Goal: Contribute content: Add original content to the website for others to see

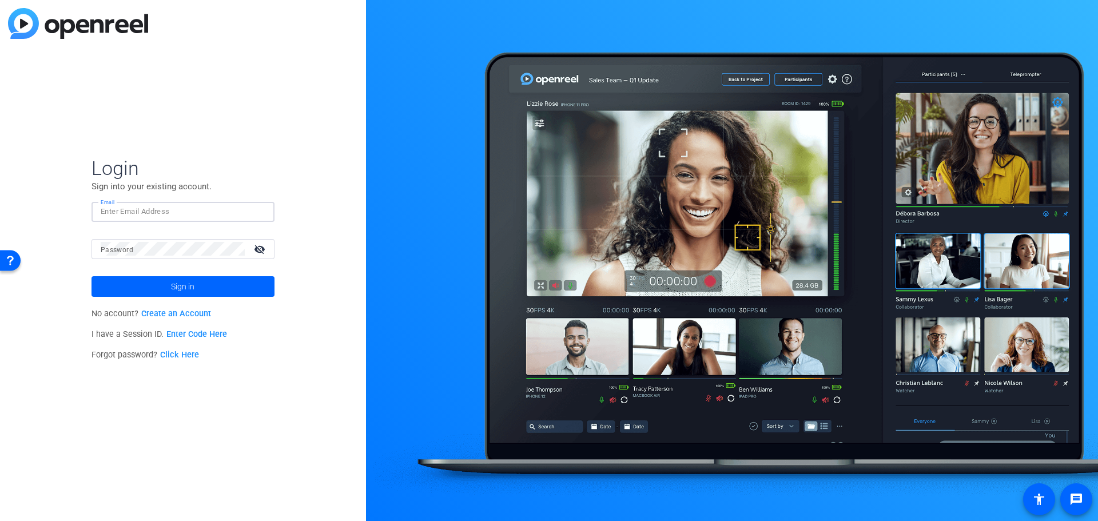
paste input "jack.stenner@victorinsurance.com"
type input "jack.stenner@victorinsurance.com"
click at [172, 283] on span "Sign in" at bounding box center [182, 286] width 23 height 29
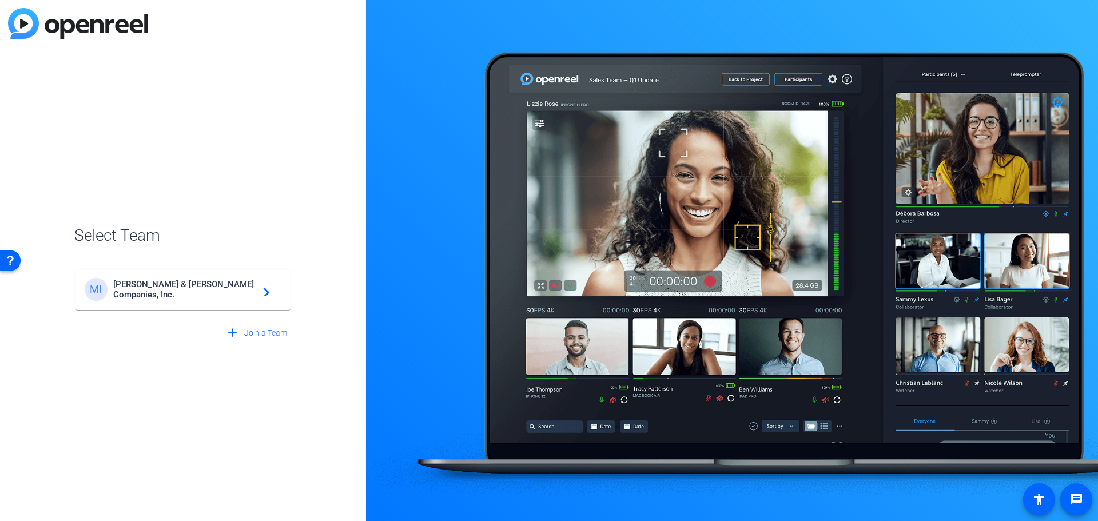
click at [161, 301] on mat-card-content "MI Marsh & McLennan Companies, Inc. navigate_next" at bounding box center [182, 289] width 215 height 41
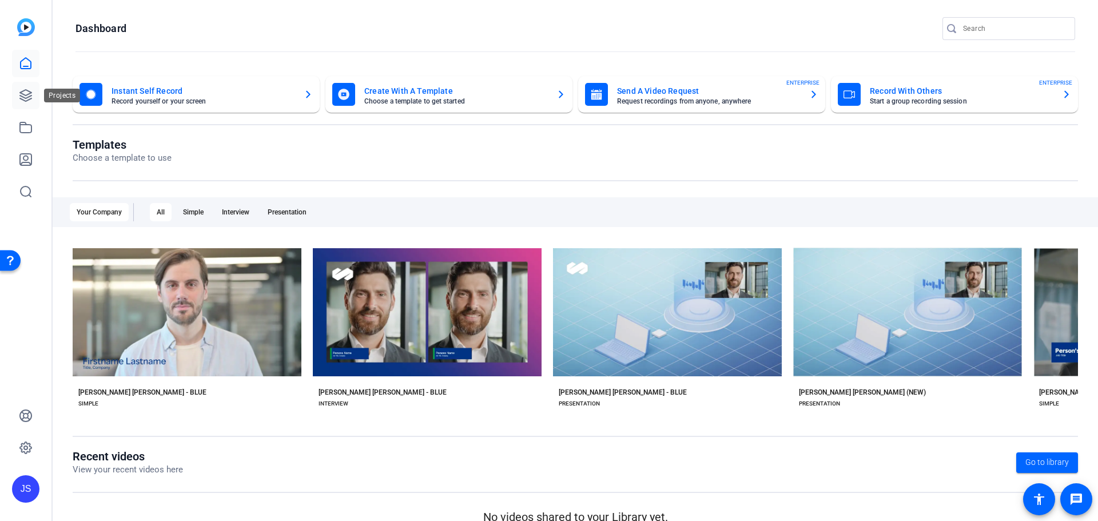
click at [31, 96] on icon at bounding box center [25, 95] width 11 height 11
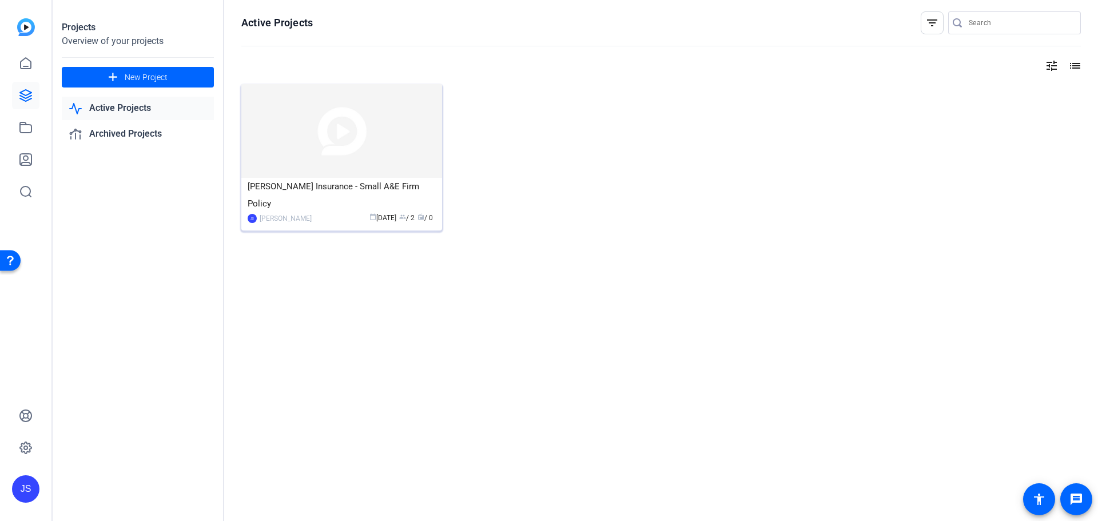
click at [271, 161] on img at bounding box center [341, 131] width 201 height 94
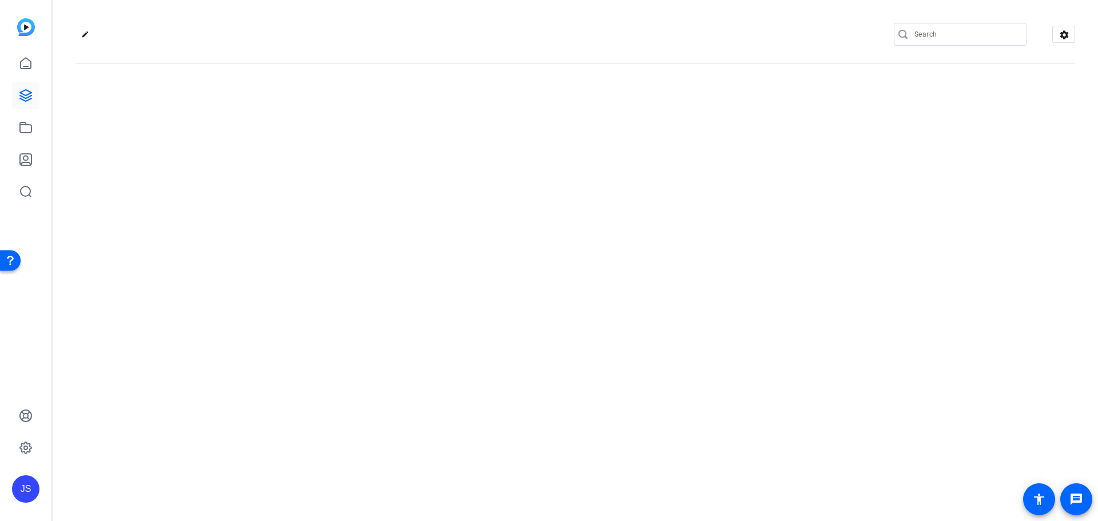
click at [271, 161] on div "edit settings" at bounding box center [575, 260] width 1045 height 521
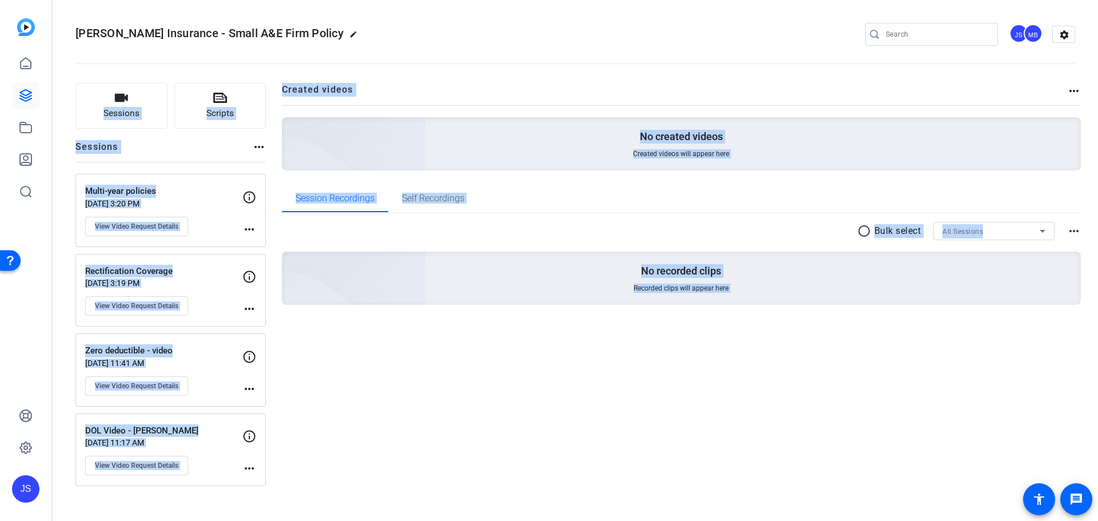
click at [573, 417] on div "Created videos more_horiz No created videos Created videos will appear here Ses…" at bounding box center [681, 284] width 799 height 403
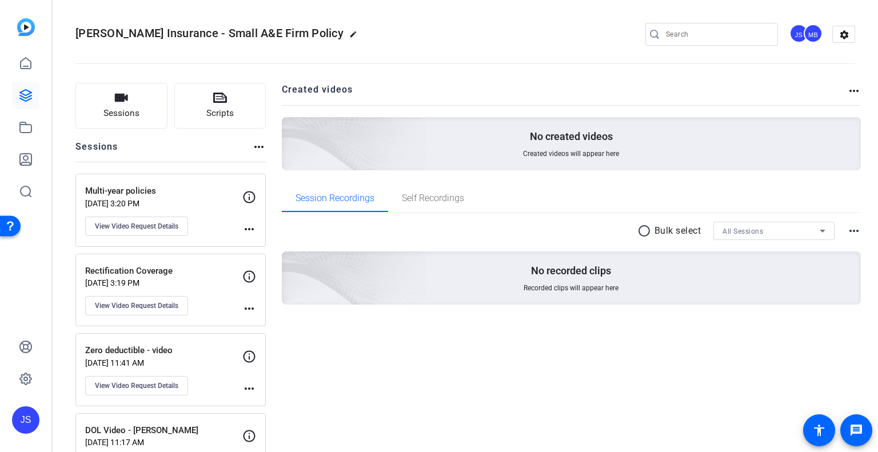
click at [176, 196] on p "Multi-year policies" at bounding box center [163, 191] width 157 height 13
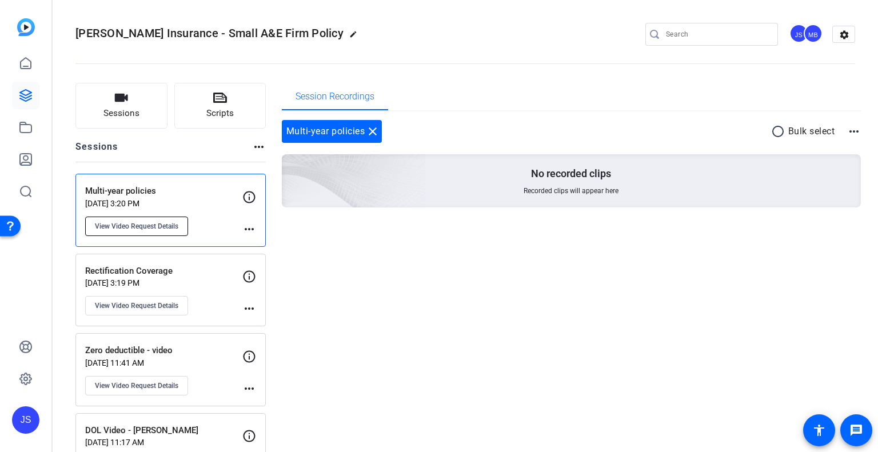
click at [152, 226] on span "View Video Request Details" at bounding box center [136, 226] width 83 height 9
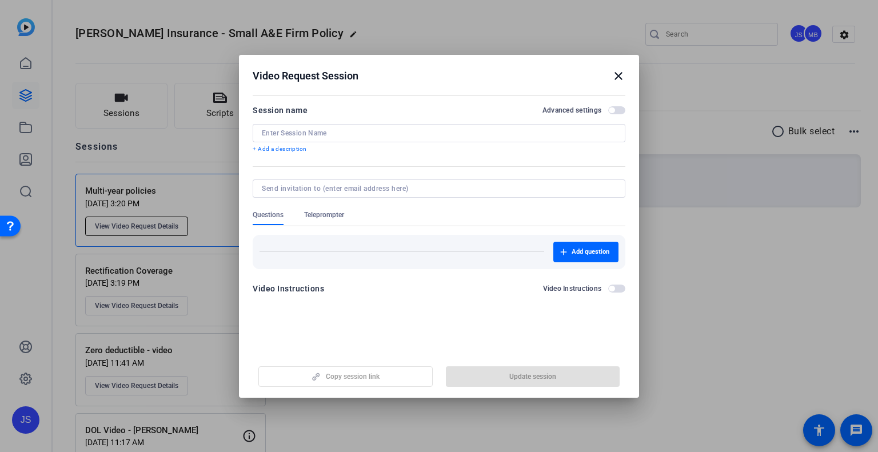
type input "Multi-year policies"
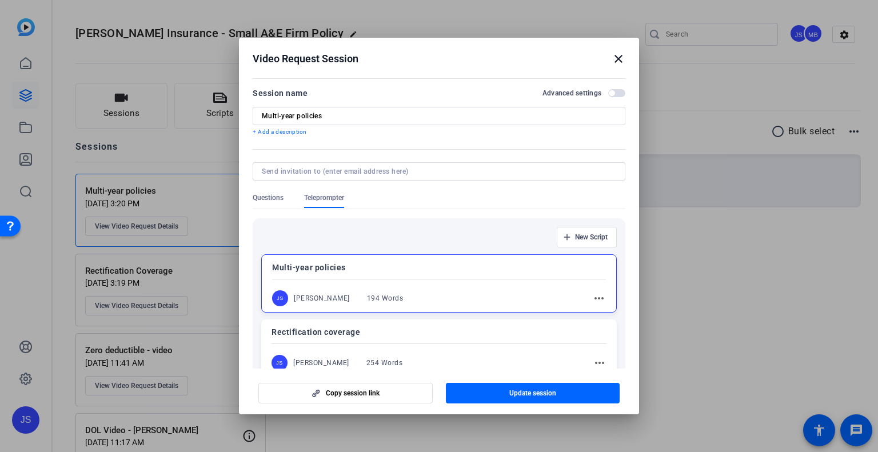
click at [297, 177] on div at bounding box center [439, 171] width 354 height 18
type input "jeanine.cole@victorinsurance.com"
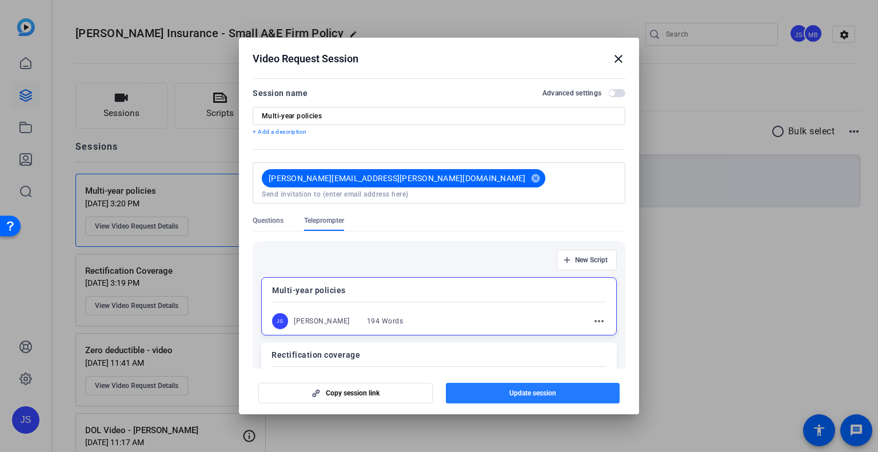
click at [478, 393] on span "button" at bounding box center [533, 393] width 174 height 27
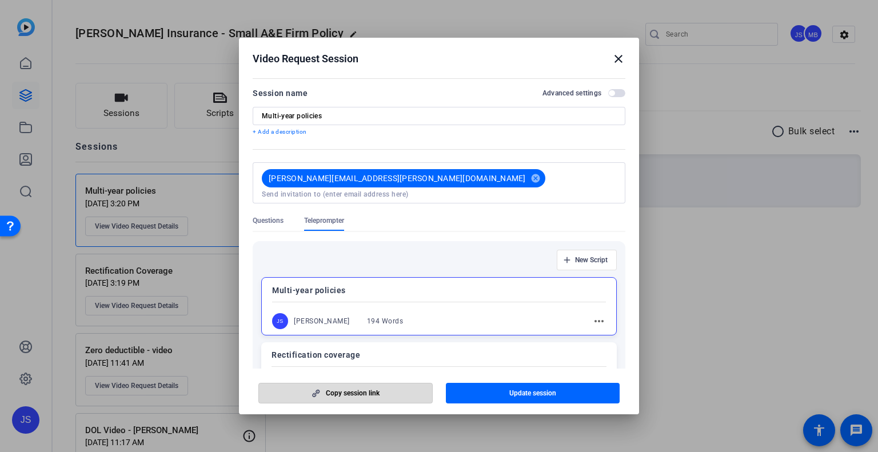
click at [360, 386] on span "button" at bounding box center [345, 393] width 173 height 27
click at [616, 55] on mat-icon "close" at bounding box center [619, 59] width 14 height 14
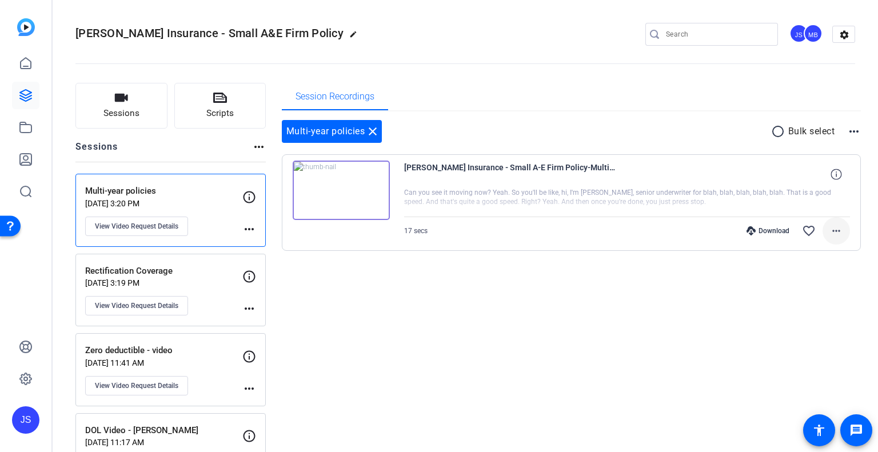
click at [830, 235] on mat-icon "more_horiz" at bounding box center [837, 231] width 14 height 14
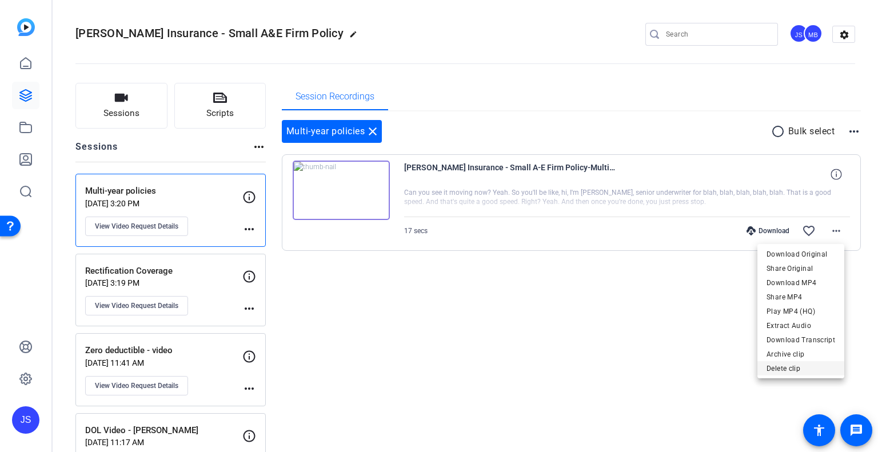
click at [778, 370] on span "Delete clip" at bounding box center [801, 369] width 69 height 14
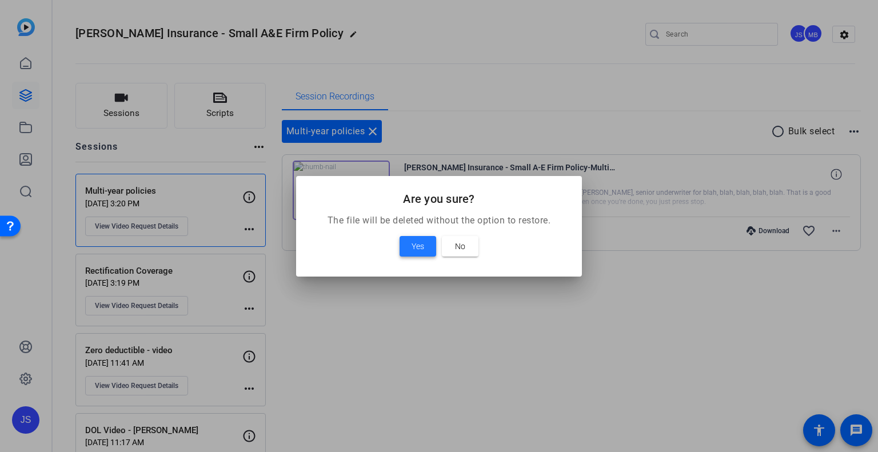
click at [423, 249] on span "Yes" at bounding box center [418, 247] width 13 height 14
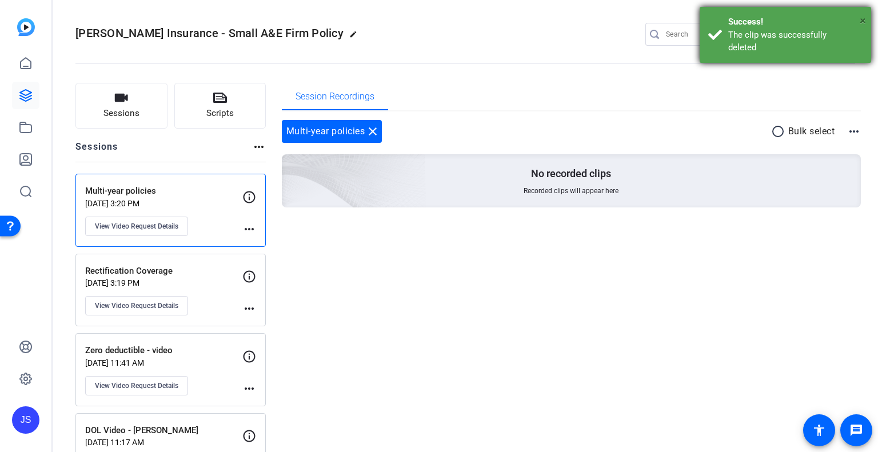
click at [862, 19] on span "×" at bounding box center [863, 21] width 6 height 14
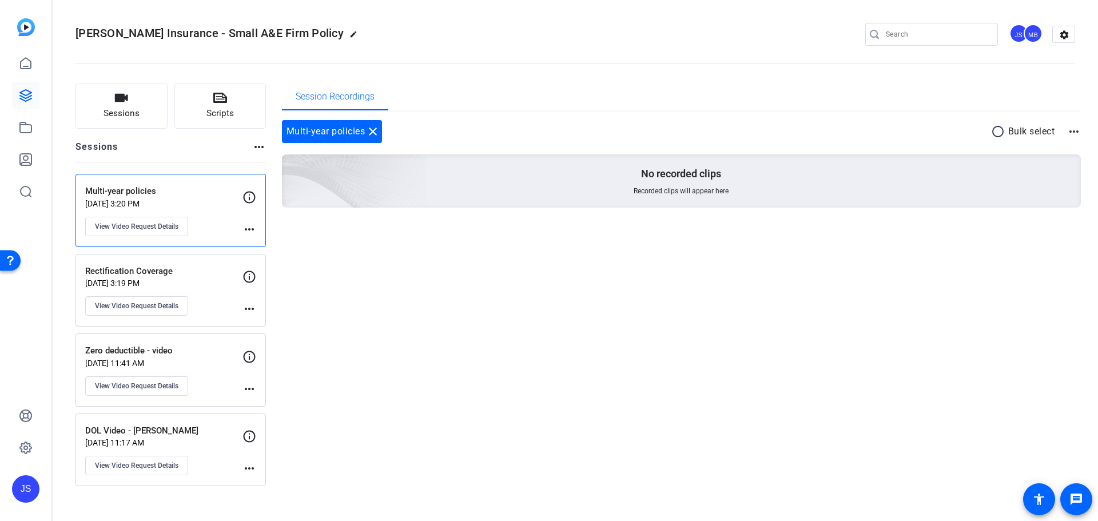
click at [22, 481] on div "JS" at bounding box center [25, 488] width 27 height 27
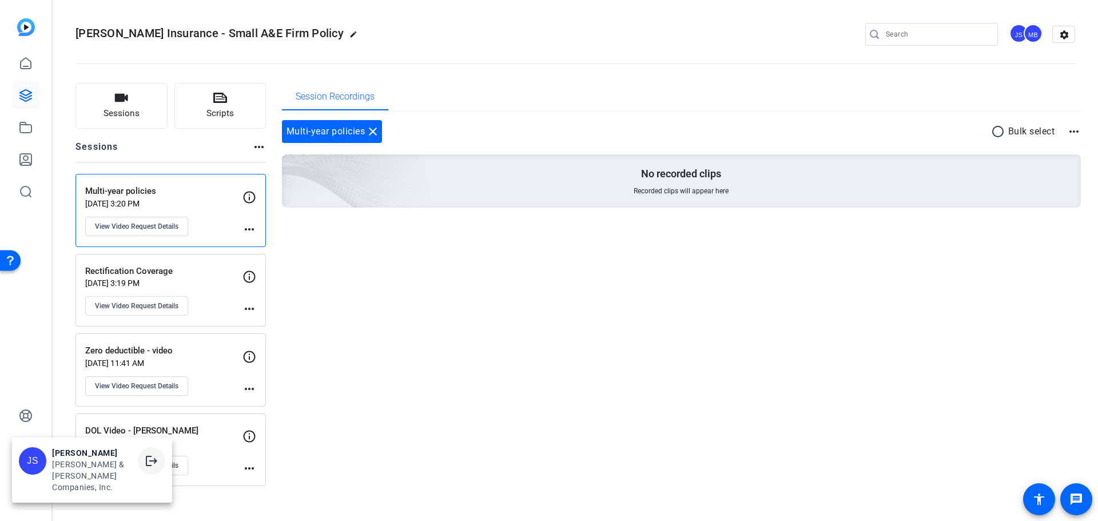
click at [156, 468] on mat-icon "logout" at bounding box center [152, 461] width 14 height 14
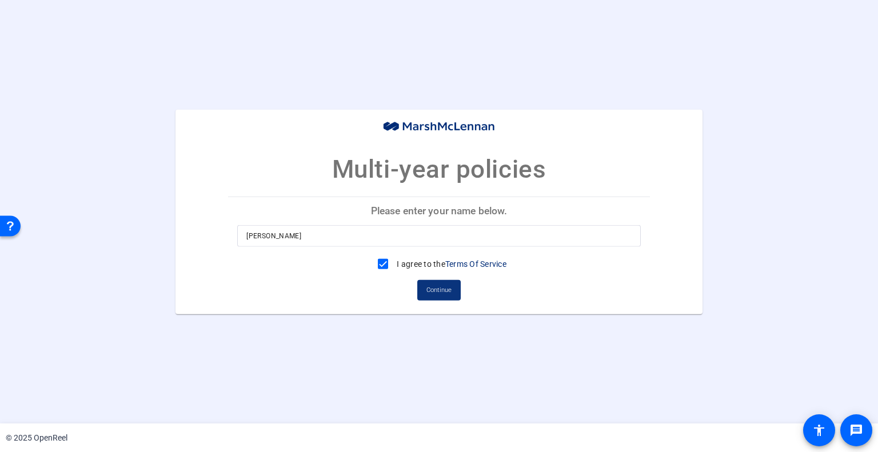
click at [425, 285] on span at bounding box center [438, 290] width 43 height 27
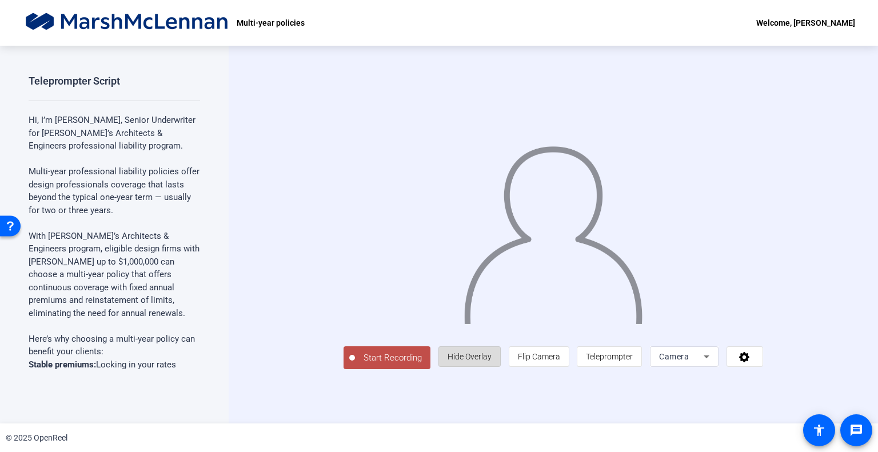
click at [492, 361] on span "Hide Overlay" at bounding box center [470, 356] width 44 height 9
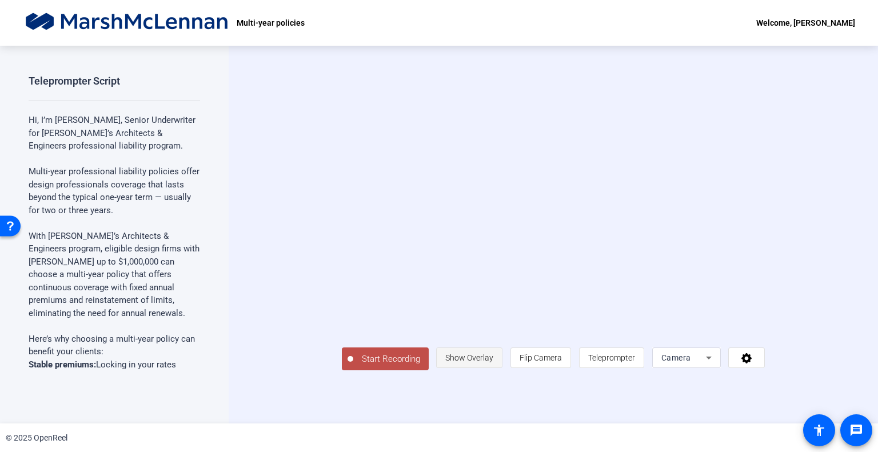
click at [493, 362] on span "Show Overlay" at bounding box center [469, 357] width 48 height 9
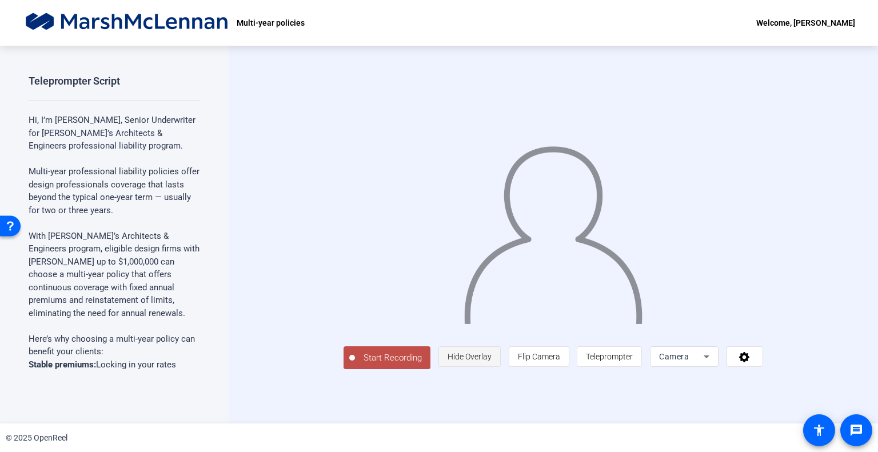
click at [492, 361] on span "Hide Overlay" at bounding box center [470, 356] width 44 height 9
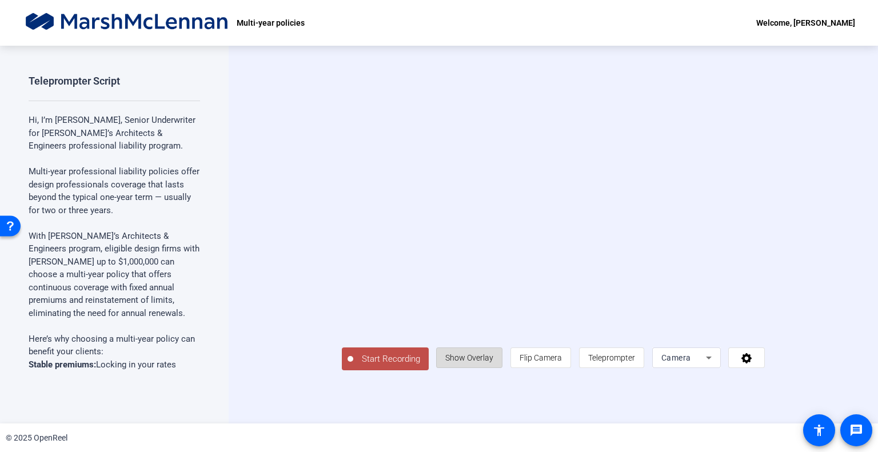
click at [493, 362] on span "Show Overlay" at bounding box center [469, 357] width 48 height 9
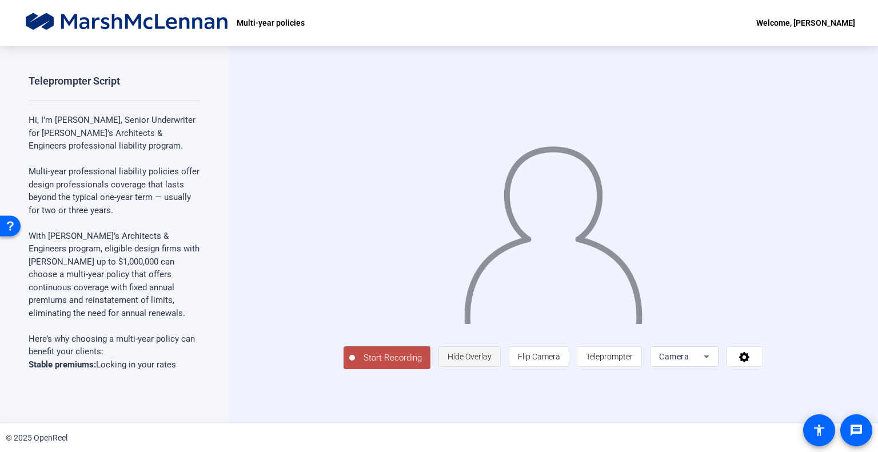
click at [492, 368] on span "Hide Overlay" at bounding box center [470, 357] width 44 height 22
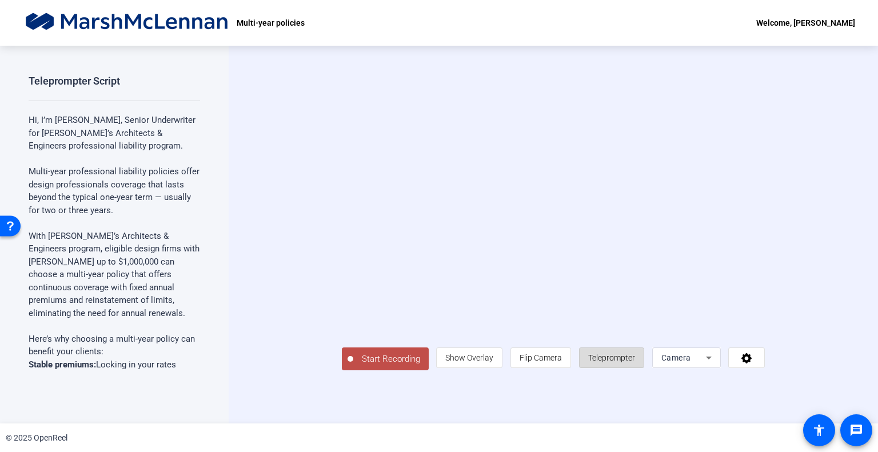
click at [635, 362] on span "Teleprompter" at bounding box center [611, 357] width 47 height 9
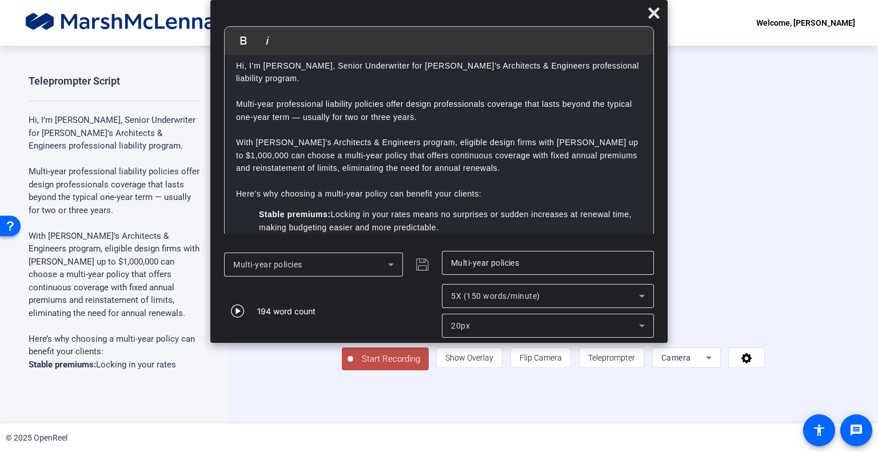
scroll to position [9, 0]
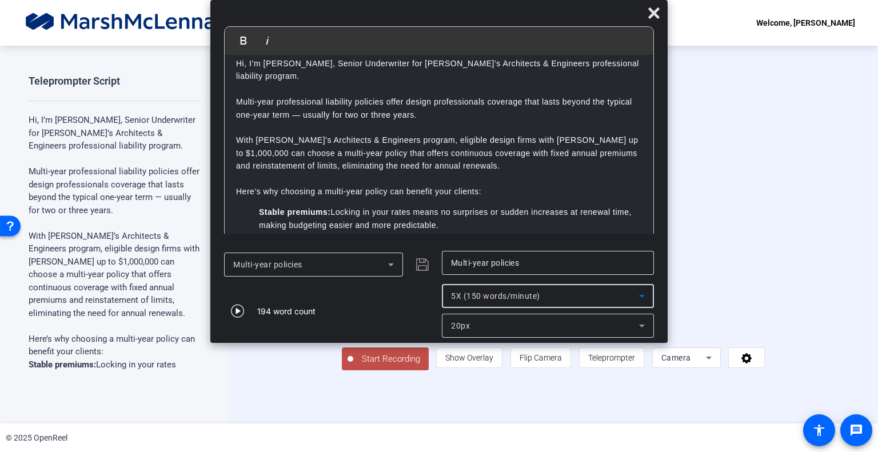
click at [463, 300] on span "5X (150 words/minute)" at bounding box center [495, 296] width 89 height 9
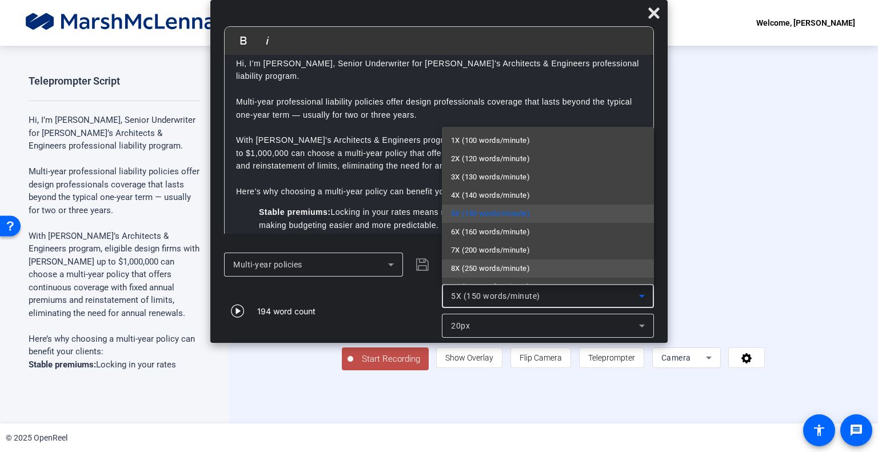
click at [472, 263] on span "8X (250 words/minute)" at bounding box center [490, 269] width 79 height 14
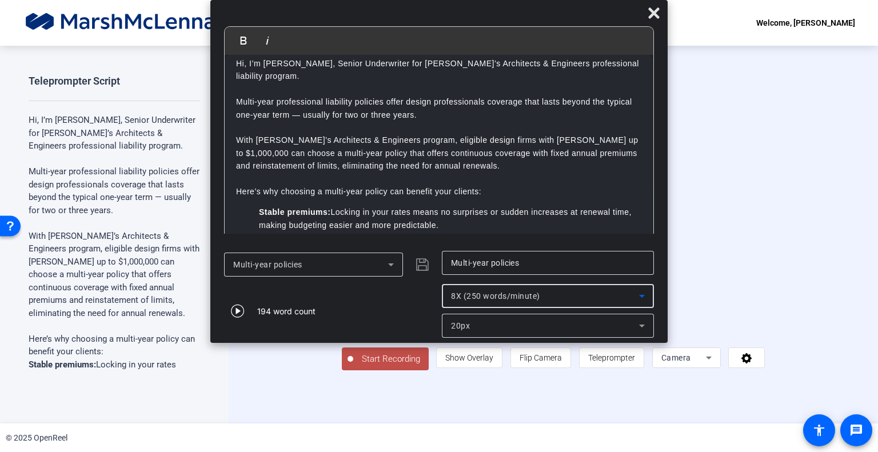
click at [468, 300] on span "8X (250 words/minute)" at bounding box center [495, 296] width 89 height 9
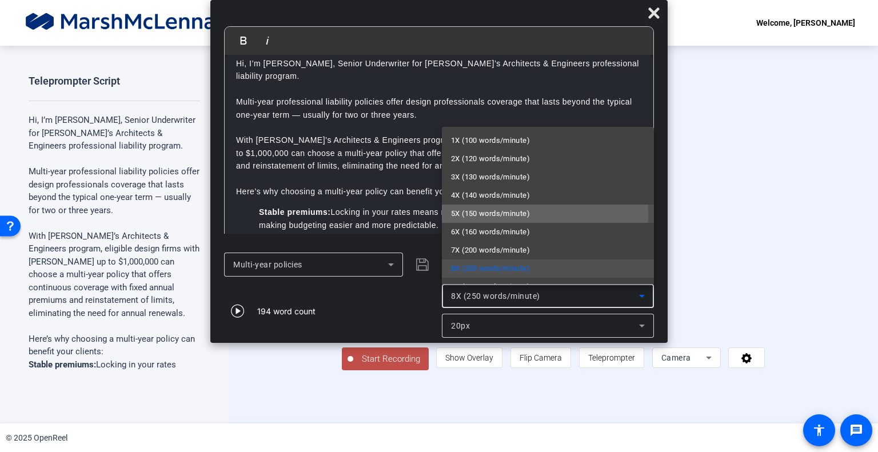
click at [483, 214] on span "5X (150 words/minute)" at bounding box center [490, 214] width 79 height 14
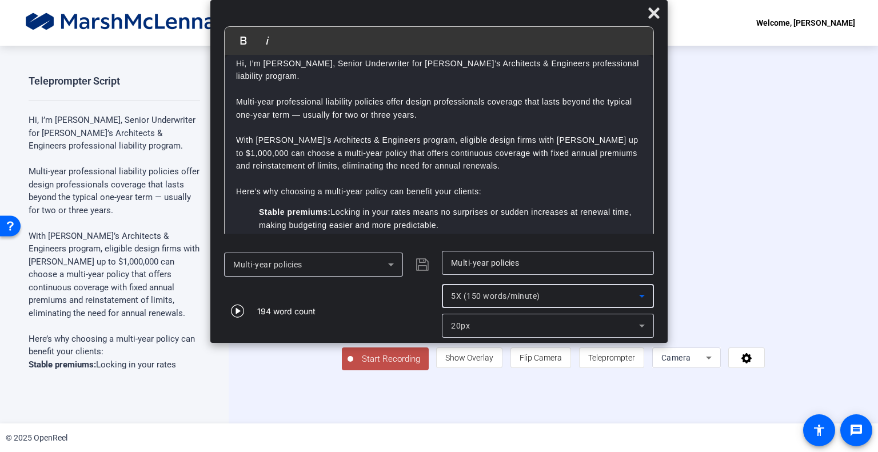
click at [477, 297] on span "5X (150 words/minute)" at bounding box center [495, 296] width 89 height 9
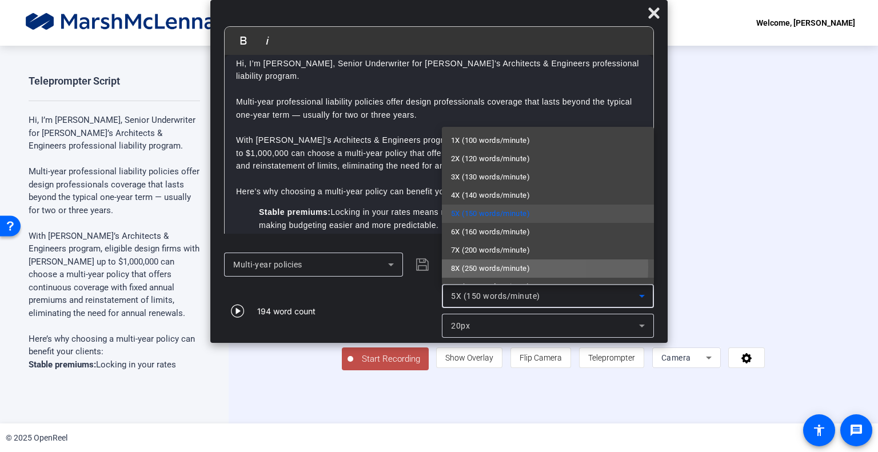
click at [472, 267] on span "8X (250 words/minute)" at bounding box center [490, 269] width 79 height 14
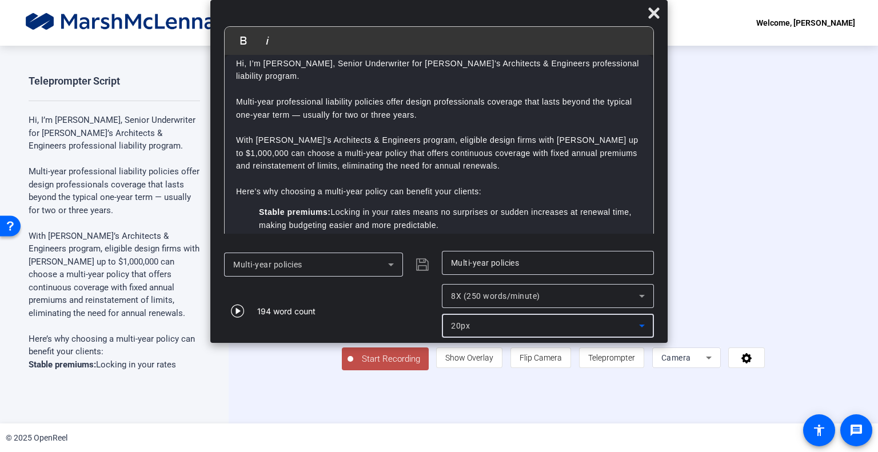
click at [465, 326] on span "20px" at bounding box center [460, 325] width 19 height 9
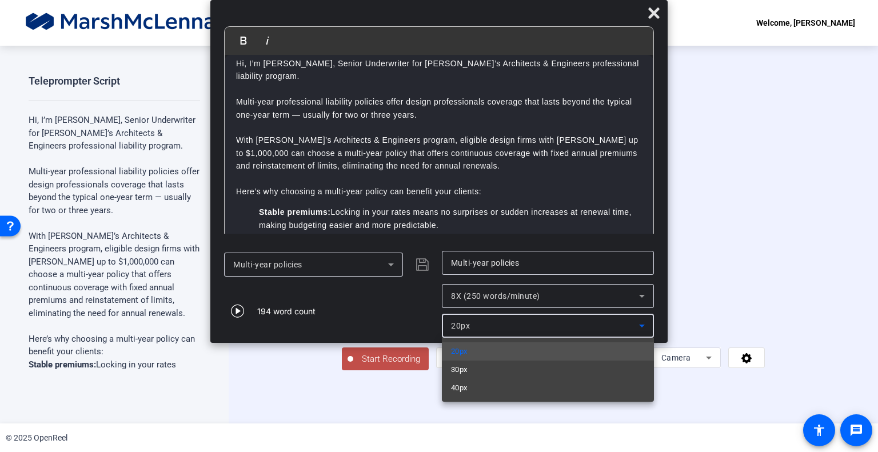
click at [467, 328] on div at bounding box center [439, 226] width 878 height 452
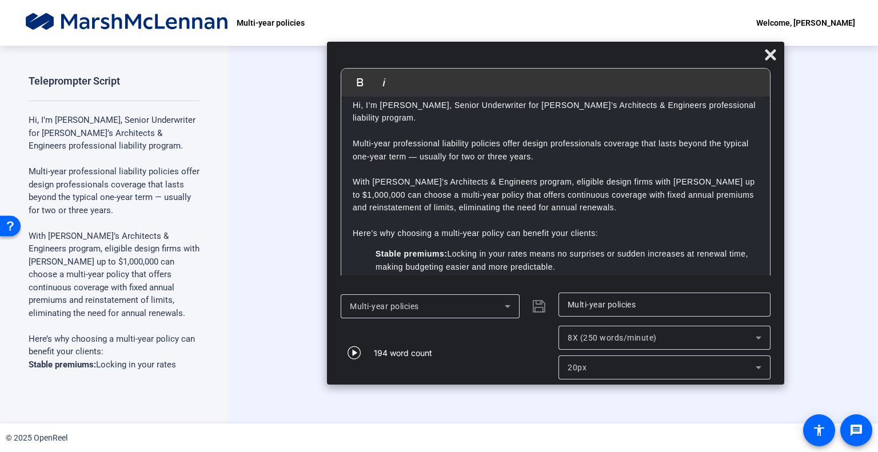
drag, startPoint x: 596, startPoint y: 22, endPoint x: 714, endPoint y: 64, distance: 124.9
click at [714, 64] on div at bounding box center [555, 57] width 457 height 20
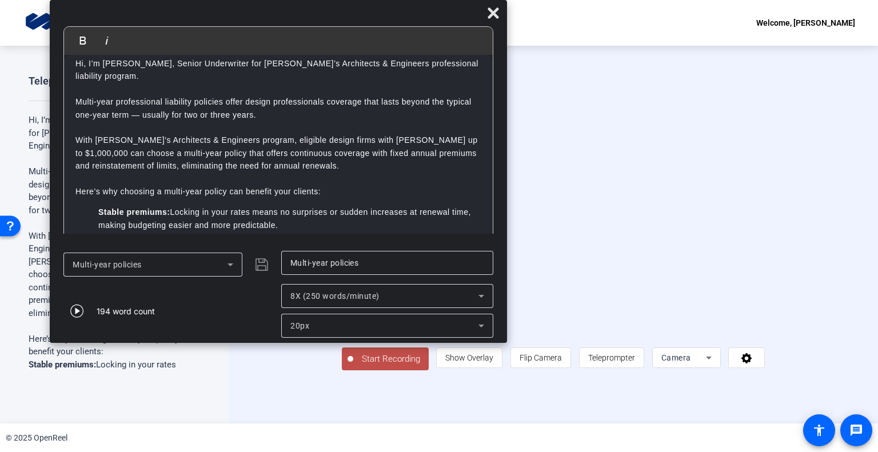
drag, startPoint x: 704, startPoint y: 59, endPoint x: 426, endPoint y: -3, distance: 284.9
click at [426, 0] on html "Accessibility Screen-Reader Guide, Feedback, and Issue Reporting | New window M…" at bounding box center [439, 226] width 878 height 452
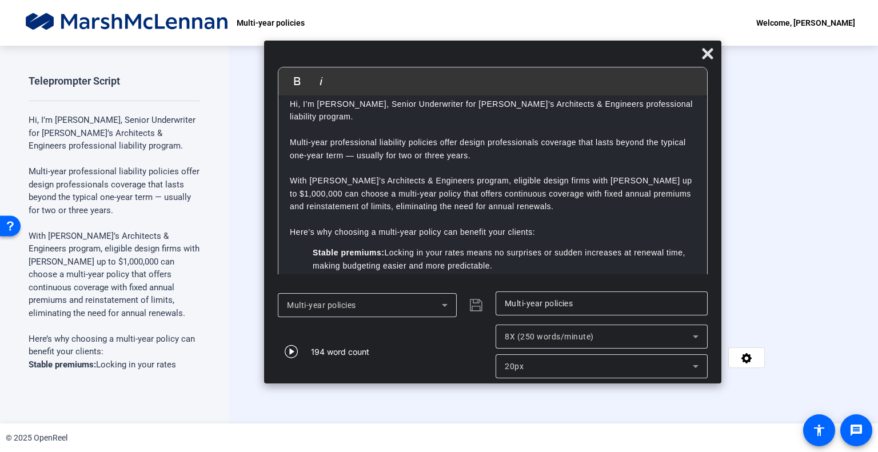
drag, startPoint x: 265, startPoint y: 21, endPoint x: 480, endPoint y: 63, distance: 218.5
click at [480, 63] on div at bounding box center [492, 56] width 457 height 20
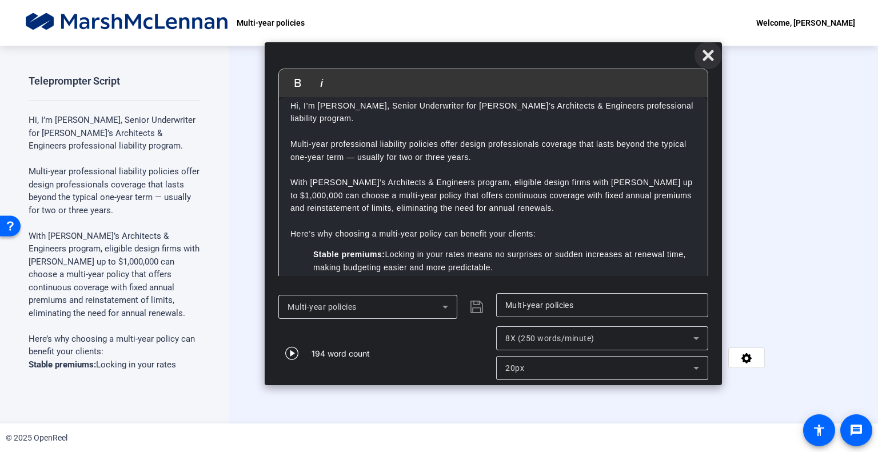
click at [709, 54] on icon at bounding box center [708, 55] width 11 height 11
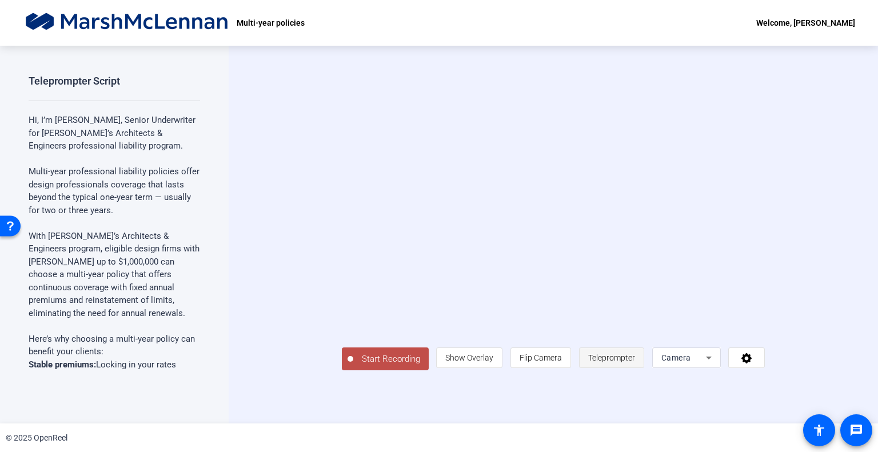
click at [635, 369] on span "Teleprompter" at bounding box center [611, 358] width 47 height 22
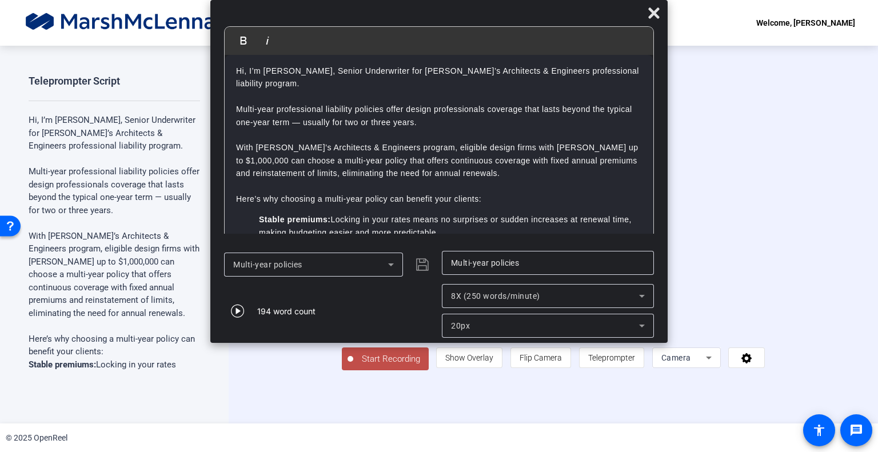
scroll to position [0, 0]
click at [652, 11] on icon at bounding box center [653, 12] width 11 height 11
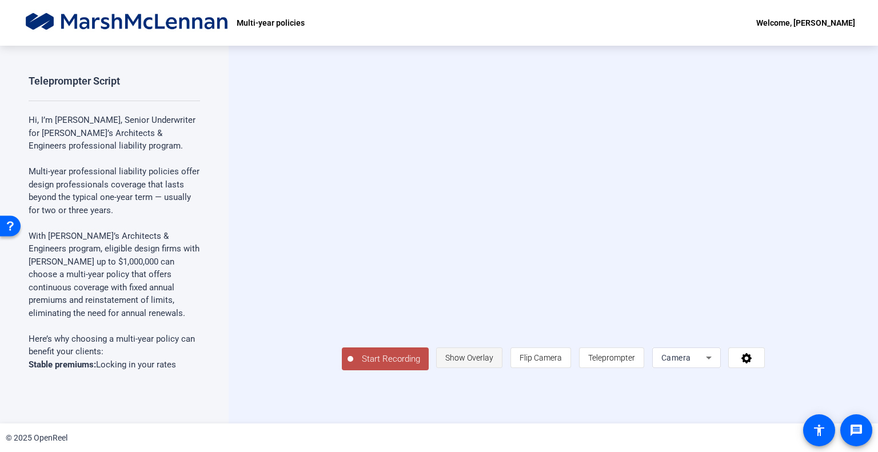
click at [502, 372] on span at bounding box center [469, 357] width 65 height 27
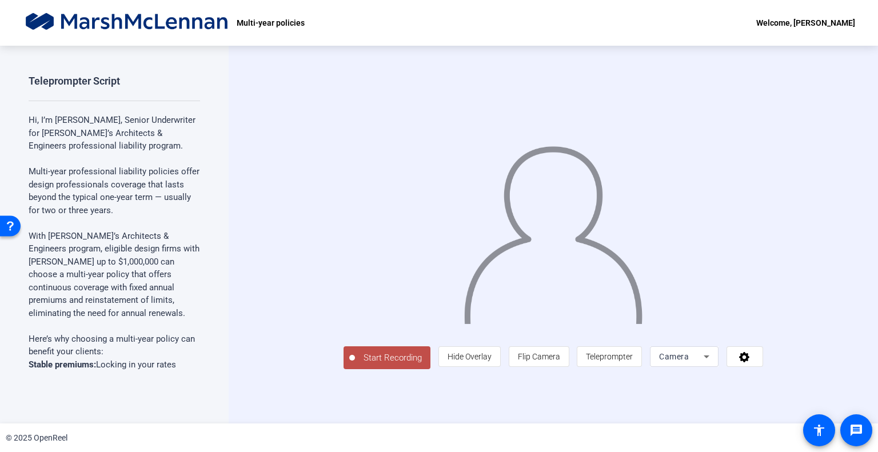
click at [355, 365] on span "Start Recording" at bounding box center [392, 358] width 75 height 13
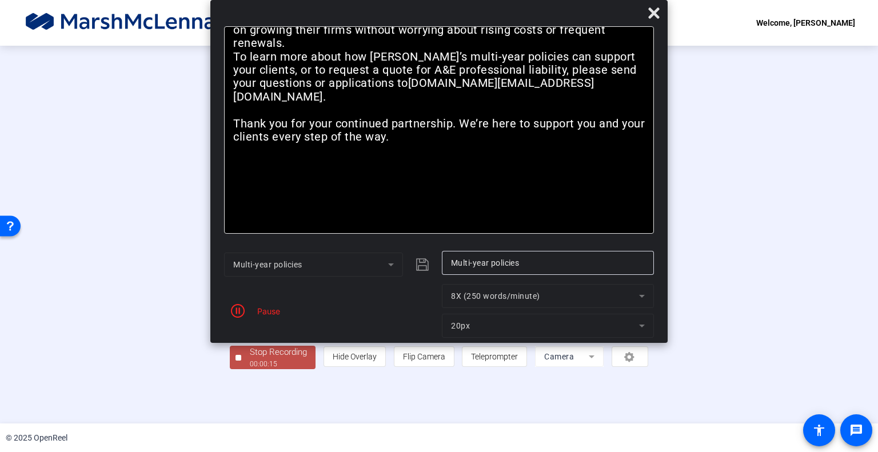
click at [250, 359] on div "Stop Recording" at bounding box center [278, 352] width 57 height 13
